Goal: Information Seeking & Learning: Learn about a topic

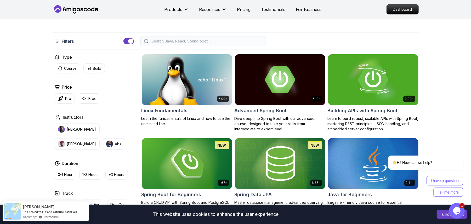
scroll to position [42, 0]
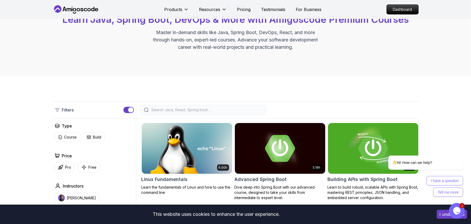
click at [225, 112] on div at bounding box center [204, 110] width 126 height 10
click at [222, 111] on input "search" at bounding box center [207, 109] width 112 height 5
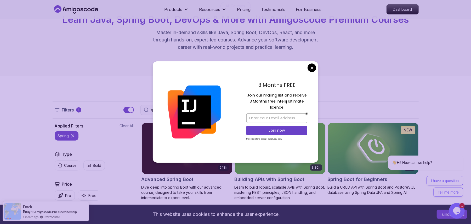
type input "spring"
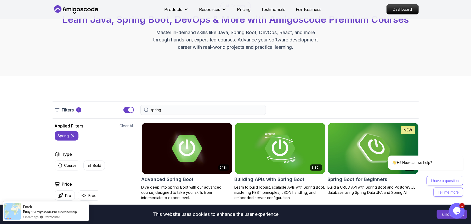
click at [197, 109] on input "spring" at bounding box center [207, 109] width 112 height 5
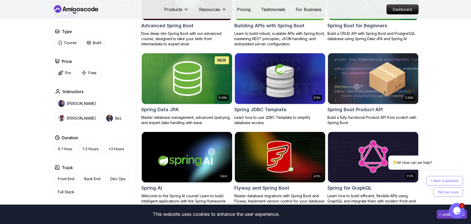
scroll to position [391, 0]
